Goal: Navigation & Orientation: Find specific page/section

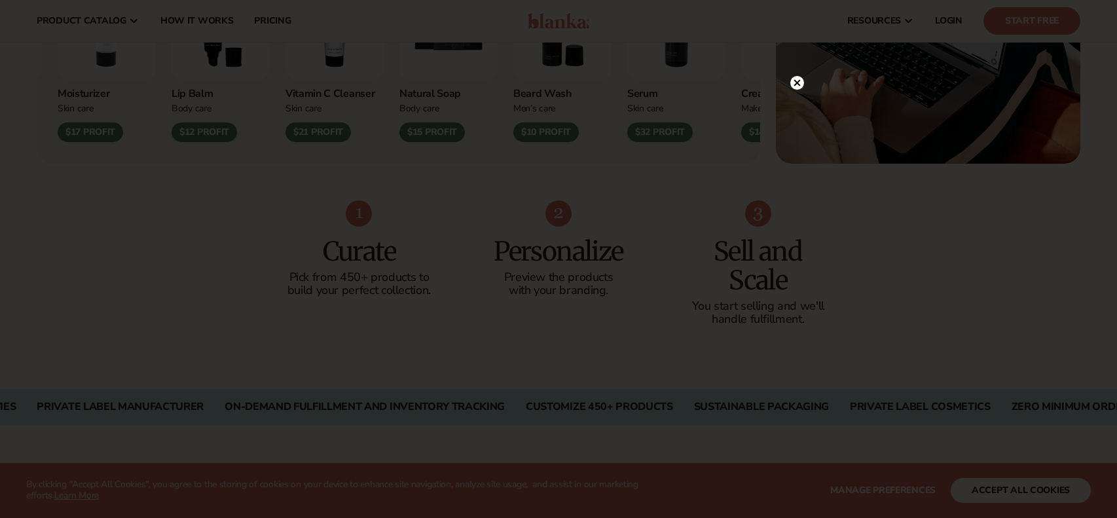
scroll to position [545, 0]
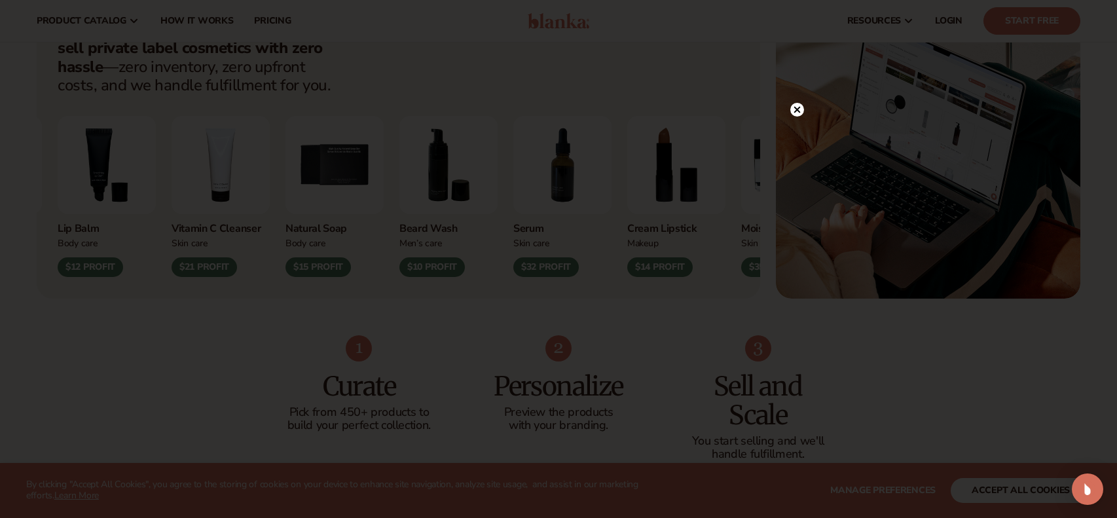
click at [796, 111] on icon at bounding box center [797, 110] width 7 height 7
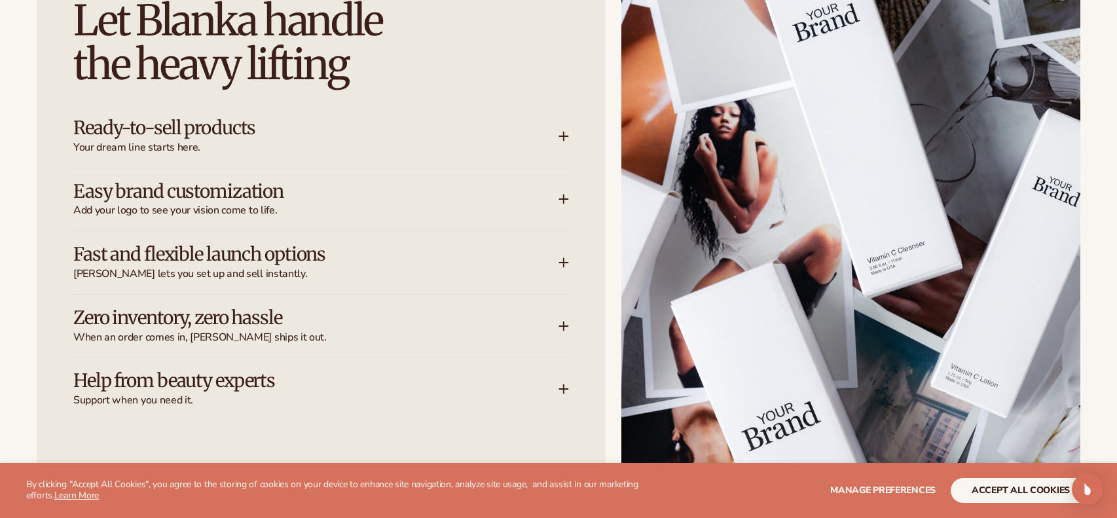
scroll to position [1742, 0]
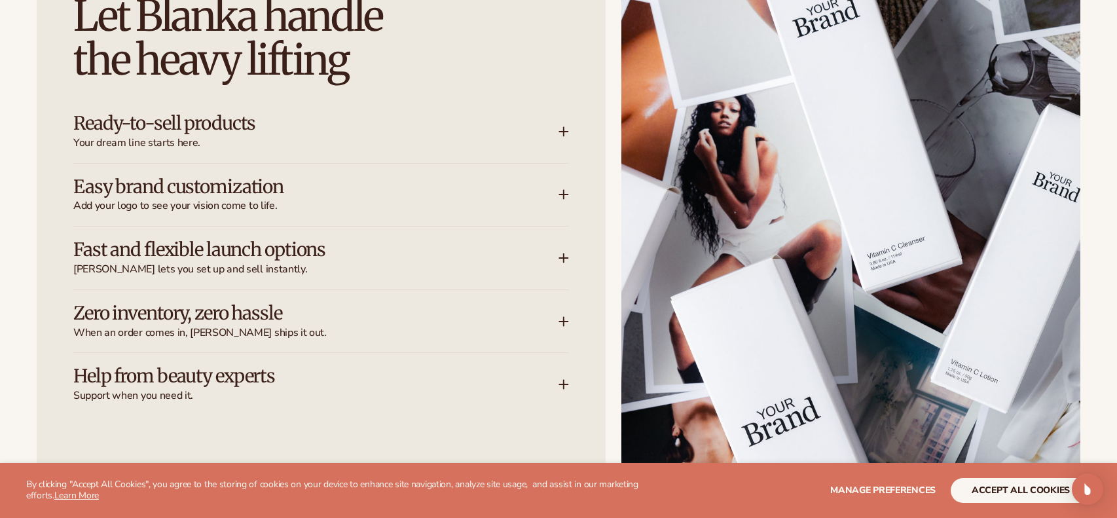
click at [994, 431] on img at bounding box center [850, 246] width 459 height 578
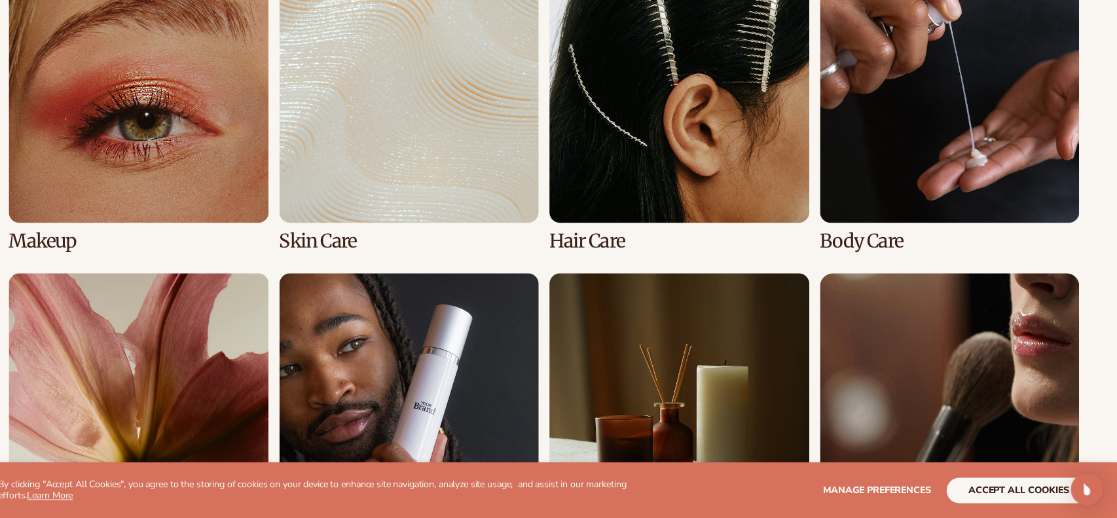
scroll to position [2712, 0]
click at [995, 388] on link "8 / 8" at bounding box center [954, 418] width 253 height 281
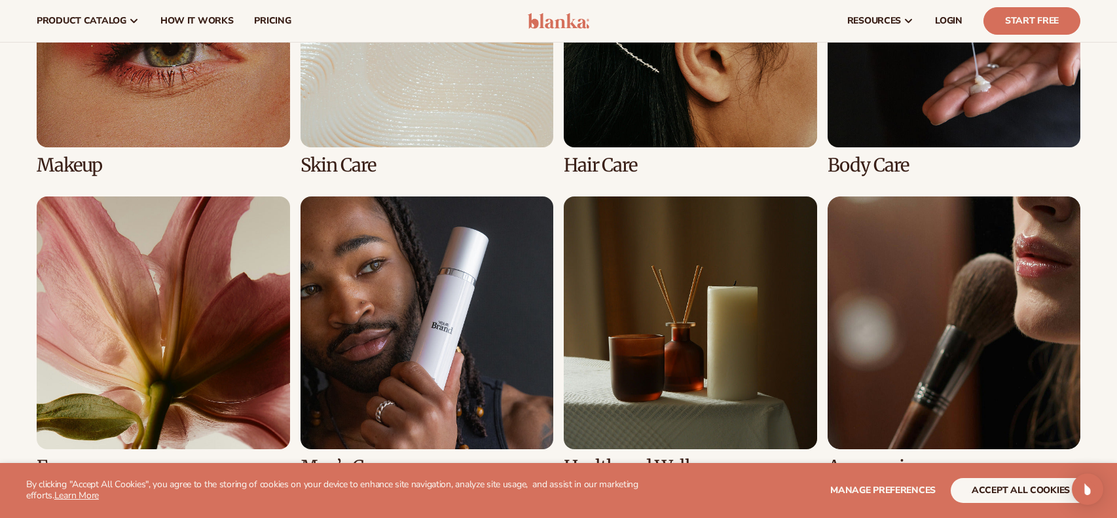
scroll to position [1086, 0]
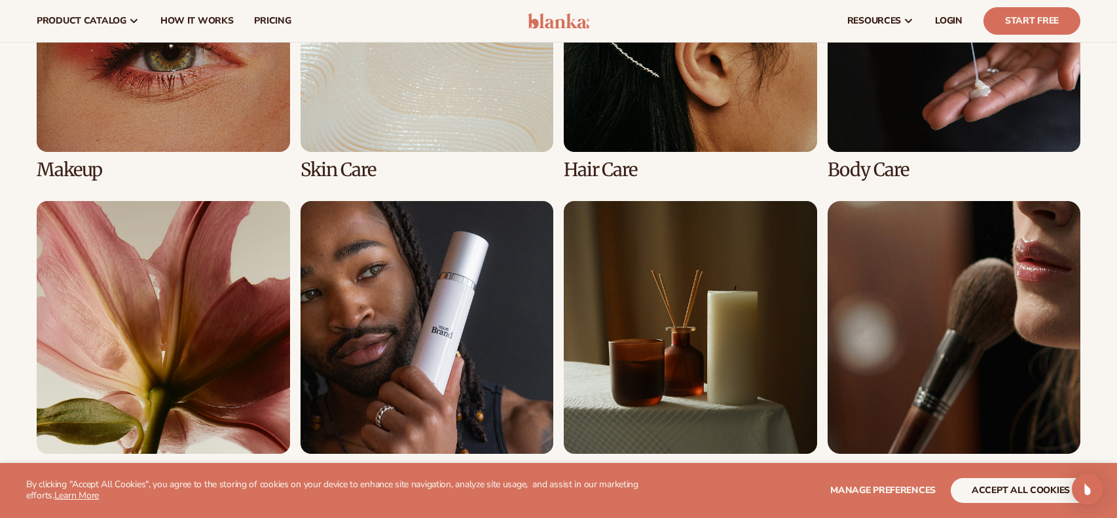
click at [113, 103] on link "1 / 8" at bounding box center [163, 39] width 253 height 281
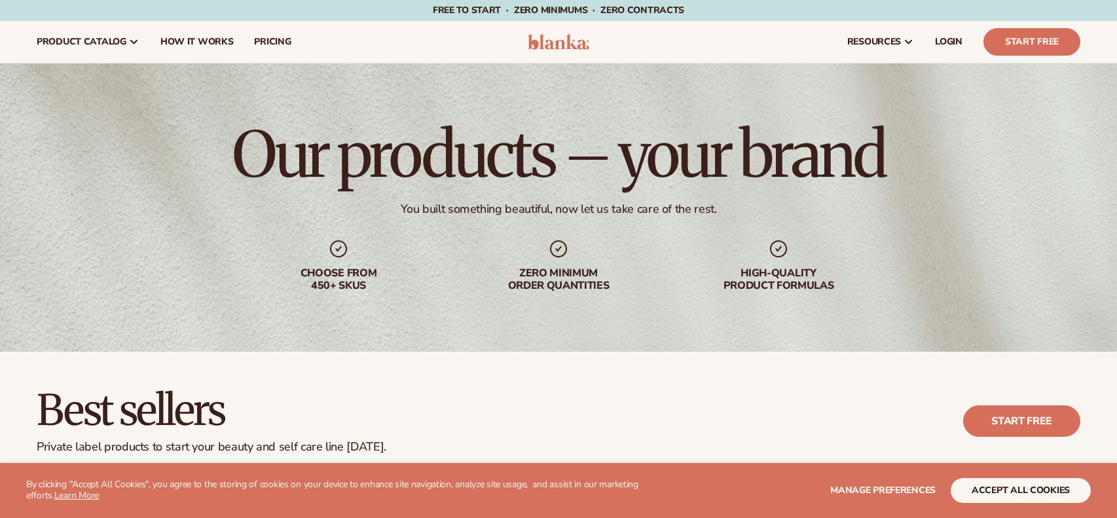
scroll to position [1086, 0]
